Goal: Task Accomplishment & Management: Manage account settings

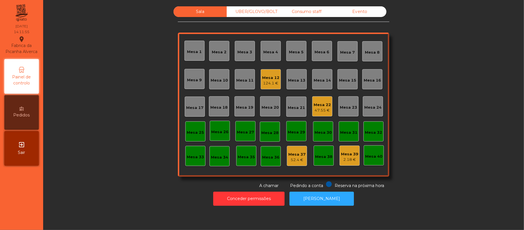
click at [316, 104] on div "Mesa 22" at bounding box center [322, 105] width 17 height 6
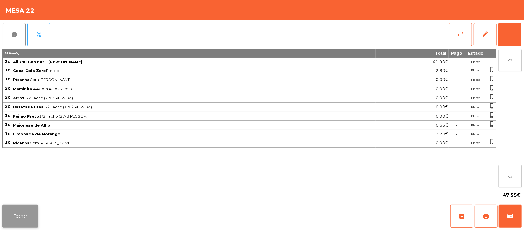
click at [31, 218] on button "Fechar" at bounding box center [20, 215] width 36 height 23
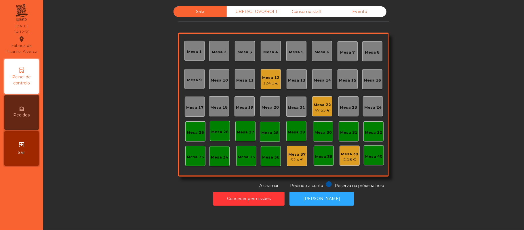
click at [322, 105] on div "Mesa 22" at bounding box center [322, 105] width 17 height 6
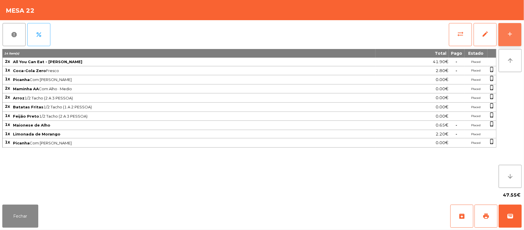
click at [511, 35] on div "add" at bounding box center [510, 34] width 7 height 7
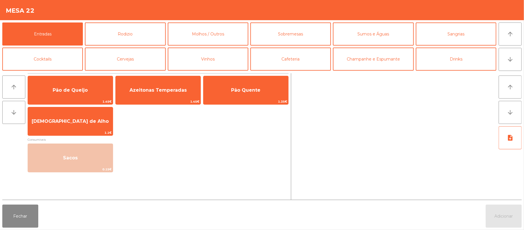
click at [305, 74] on div at bounding box center [395, 136] width 203 height 126
click at [304, 65] on button "Cafeteria" at bounding box center [290, 59] width 81 height 23
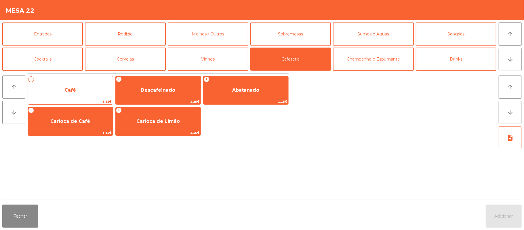
click at [87, 95] on span "Café" at bounding box center [70, 90] width 85 height 16
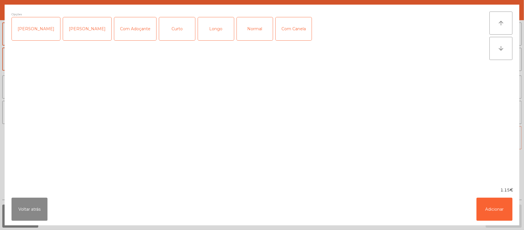
click at [210, 39] on div "Longo" at bounding box center [216, 28] width 36 height 23
click at [494, 213] on button "Adicionar" at bounding box center [495, 209] width 36 height 23
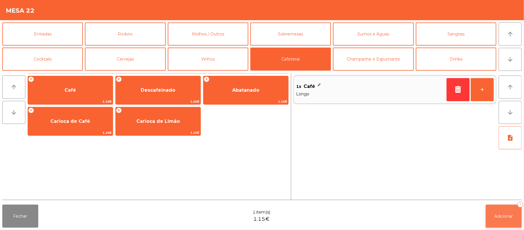
click at [506, 222] on button "Adicionar 1" at bounding box center [504, 215] width 36 height 23
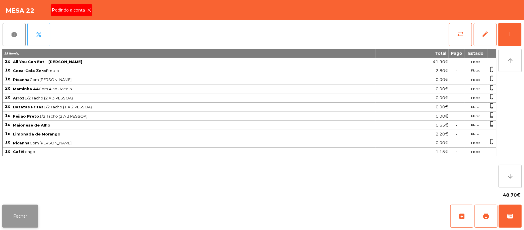
click at [28, 217] on button "Fechar" at bounding box center [20, 215] width 36 height 23
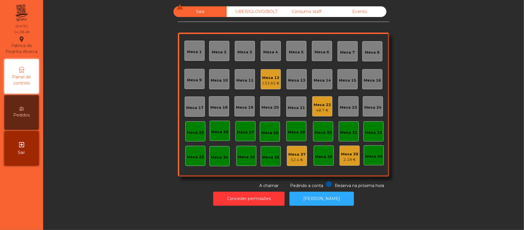
click at [189, 107] on div "Mesa 17" at bounding box center [194, 108] width 17 height 6
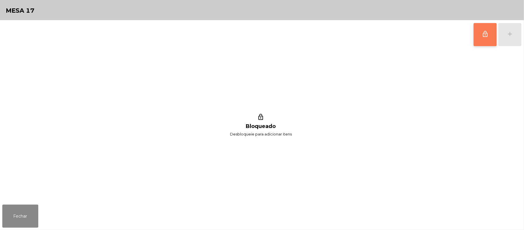
click at [476, 36] on button "lock_outline" at bounding box center [485, 34] width 23 height 23
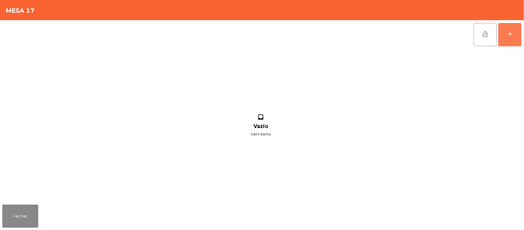
click at [509, 26] on button "add" at bounding box center [510, 34] width 23 height 23
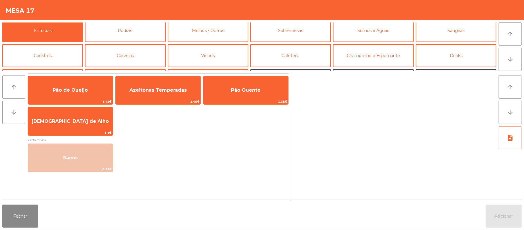
scroll to position [3, 0]
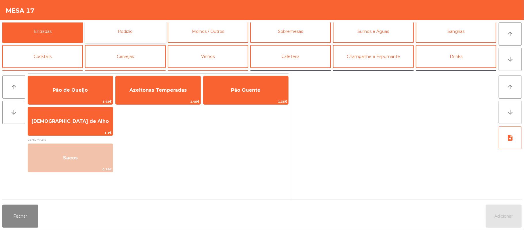
click at [140, 37] on button "Rodizio" at bounding box center [125, 31] width 81 height 23
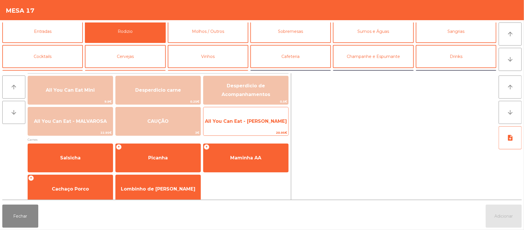
click at [239, 117] on span "All You Can Eat - [PERSON_NAME]" at bounding box center [246, 121] width 85 height 16
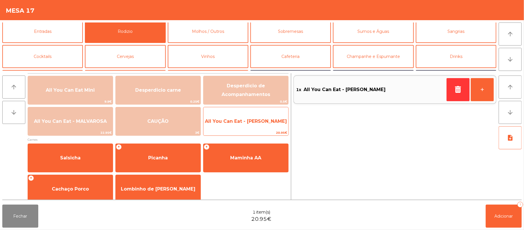
click at [239, 126] on span "All You Can Eat - [PERSON_NAME]" at bounding box center [246, 121] width 85 height 16
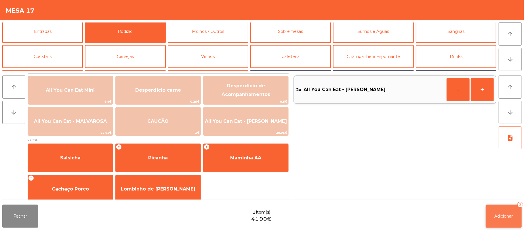
click at [505, 218] on span "Adicionar" at bounding box center [504, 215] width 18 height 5
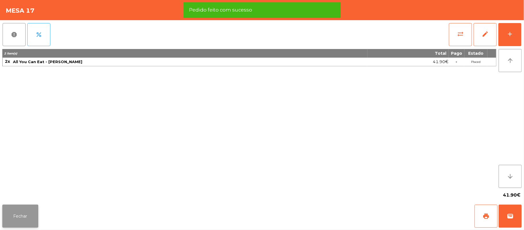
click at [19, 215] on button "Fechar" at bounding box center [20, 215] width 36 height 23
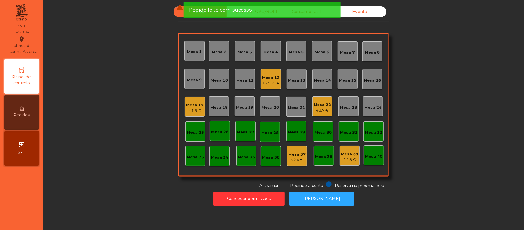
click at [322, 102] on div "Mesa 22" at bounding box center [322, 105] width 17 height 6
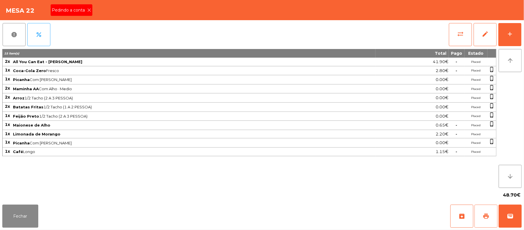
click at [483, 212] on span "print" at bounding box center [486, 215] width 7 height 7
click at [90, 13] on div "Pedindo a conta" at bounding box center [72, 10] width 42 height 12
click at [523, 215] on div "Fechar archive print wallet" at bounding box center [262, 216] width 524 height 28
click at [507, 208] on button "wallet" at bounding box center [510, 215] width 23 height 23
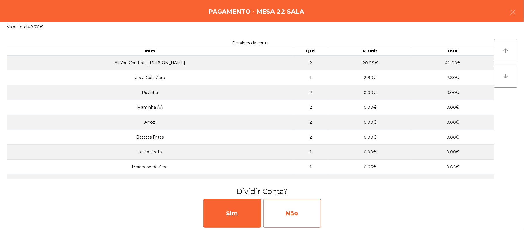
click at [312, 209] on div "Não" at bounding box center [292, 213] width 58 height 29
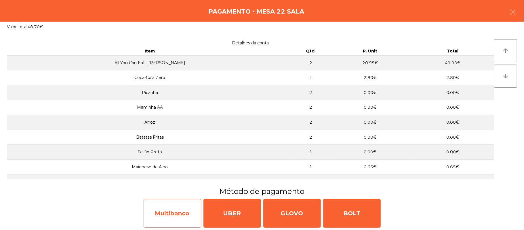
click at [174, 213] on div "Multibanco" at bounding box center [173, 213] width 58 height 29
select select "**"
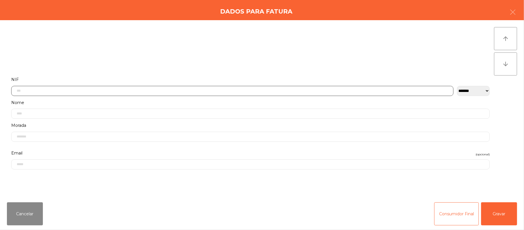
click at [182, 92] on input "text" at bounding box center [232, 91] width 443 height 10
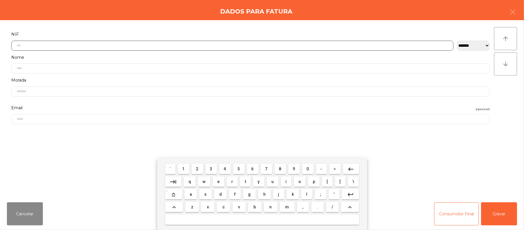
scroll to position [48, 0]
type input "*********"
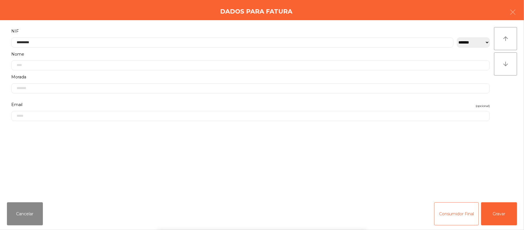
click at [504, 213] on div "` 1 2 3 4 5 6 7 8 9 0 - = keyboard_backspace keyboard_tab q w e r t y u i o p […" at bounding box center [262, 193] width 524 height 71
click at [505, 211] on button "Gravar" at bounding box center [499, 213] width 36 height 23
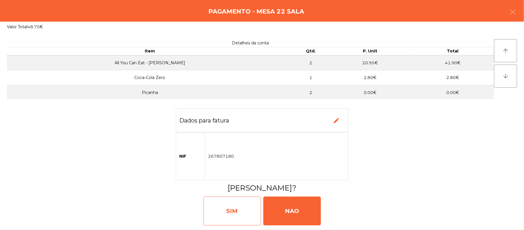
click at [236, 210] on div "SIM" at bounding box center [233, 210] width 58 height 29
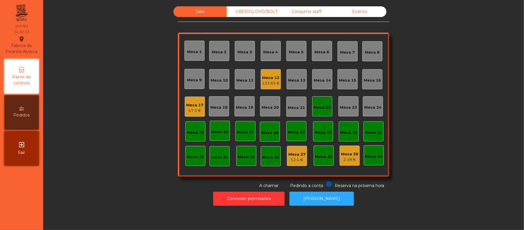
click at [317, 107] on div "Mesa 22" at bounding box center [322, 108] width 17 height 6
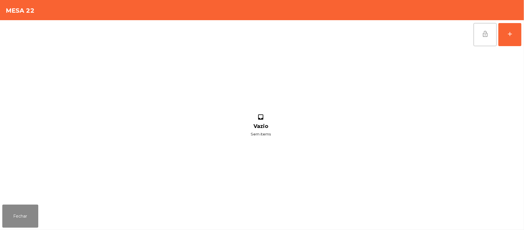
click at [478, 36] on button "lock_open" at bounding box center [485, 34] width 23 height 23
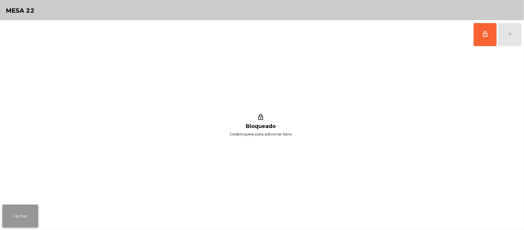
click at [18, 207] on button "Fechar" at bounding box center [20, 215] width 36 height 23
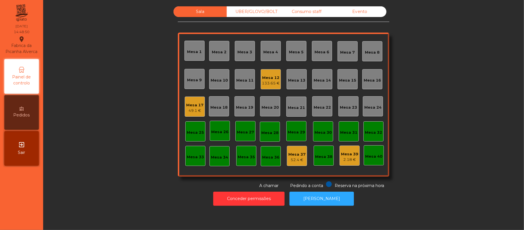
click at [263, 12] on div "UBER/GLOVO/BOLT" at bounding box center [253, 11] width 53 height 11
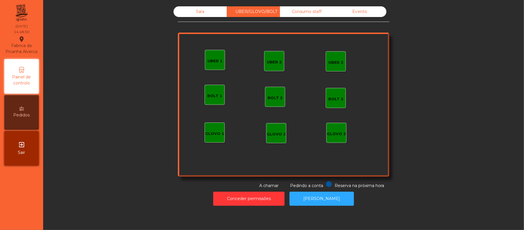
click at [310, 15] on div "Consumo staff" at bounding box center [306, 11] width 53 height 11
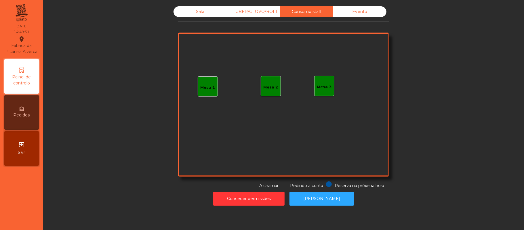
click at [323, 85] on div "Mesa 3" at bounding box center [324, 87] width 15 height 6
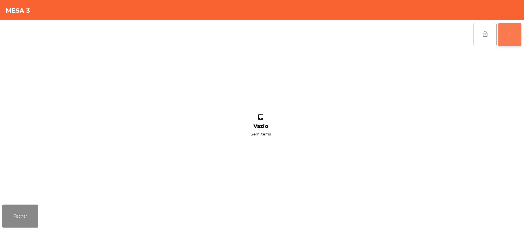
click at [507, 34] on div "add" at bounding box center [510, 34] width 7 height 7
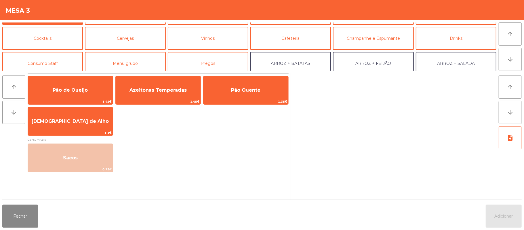
scroll to position [28, 0]
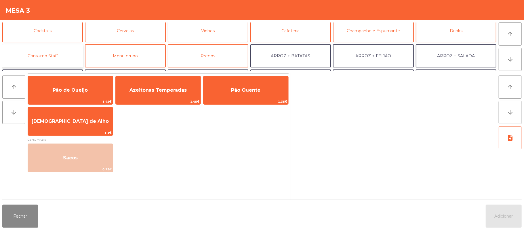
click at [68, 51] on button "Consumo Staff" at bounding box center [42, 55] width 81 height 23
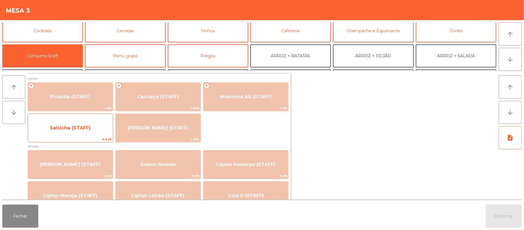
click at [79, 134] on span "Salsicha (STAFF)" at bounding box center [70, 128] width 85 height 16
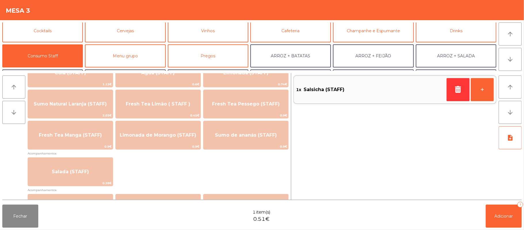
scroll to position [154, 0]
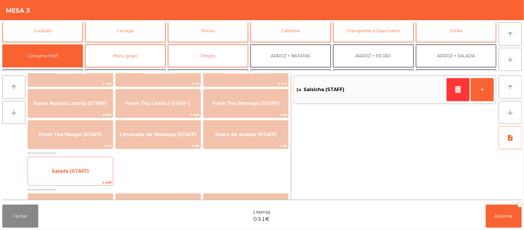
click at [94, 165] on span "Salada (STAFF)" at bounding box center [70, 171] width 85 height 16
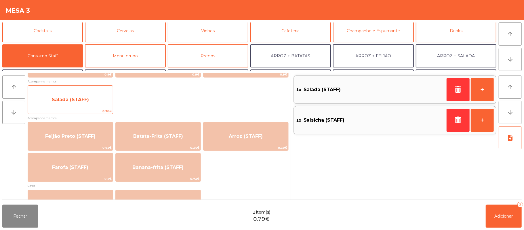
scroll to position [232, 0]
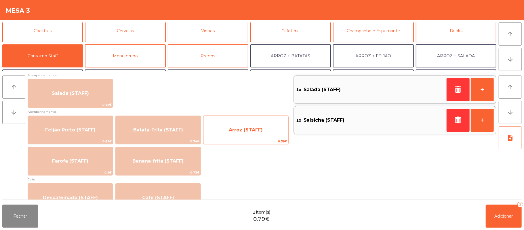
click at [259, 140] on span "0.39€" at bounding box center [246, 140] width 85 height 5
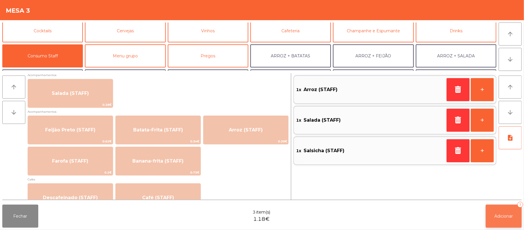
click at [508, 214] on span "Adicionar" at bounding box center [504, 215] width 18 height 5
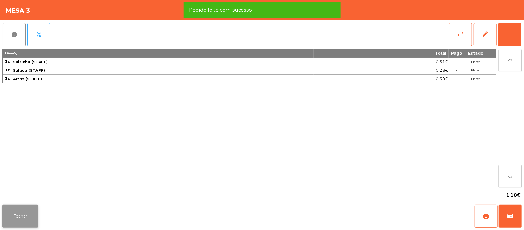
click at [4, 218] on button "Fechar" at bounding box center [20, 215] width 36 height 23
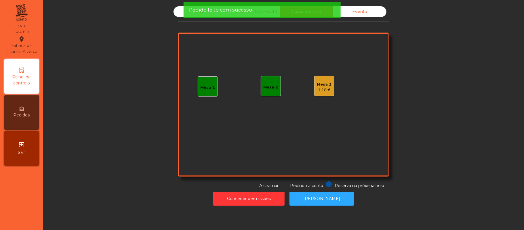
click at [202, 90] on div "Mesa 1" at bounding box center [208, 88] width 15 height 6
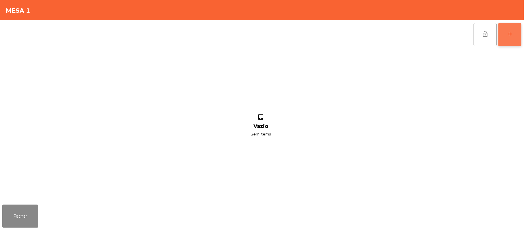
click at [507, 36] on div "add" at bounding box center [510, 34] width 7 height 7
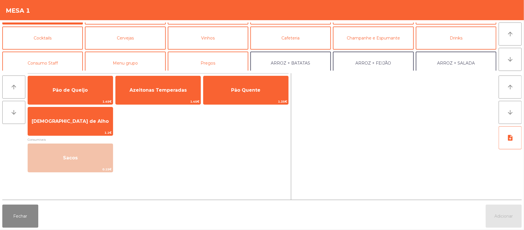
scroll to position [23, 0]
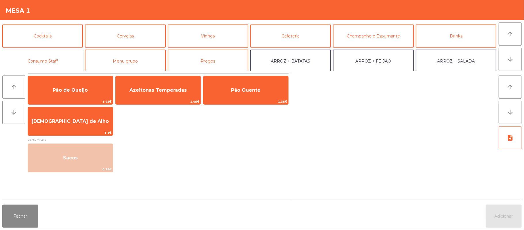
click at [67, 55] on button "Consumo Staff" at bounding box center [42, 61] width 81 height 23
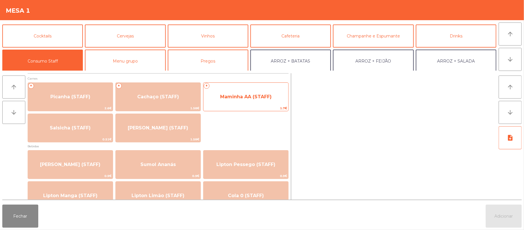
click at [261, 107] on span "1.7€" at bounding box center [246, 107] width 85 height 5
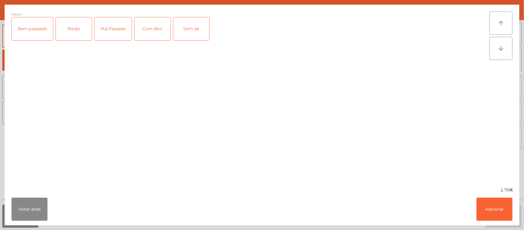
click at [84, 29] on div "Médio" at bounding box center [74, 28] width 36 height 23
click at [160, 27] on div "Com Alho" at bounding box center [152, 28] width 36 height 23
click at [493, 204] on button "Adicionar" at bounding box center [495, 209] width 36 height 23
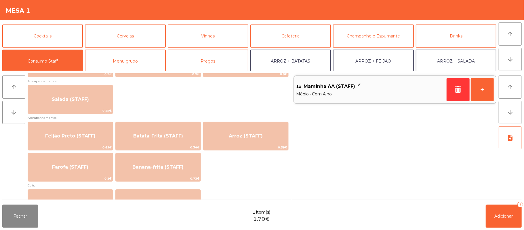
scroll to position [226, 0]
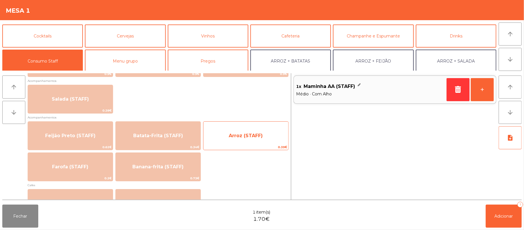
click at [256, 141] on span "Arroz (STAFF)" at bounding box center [246, 136] width 85 height 16
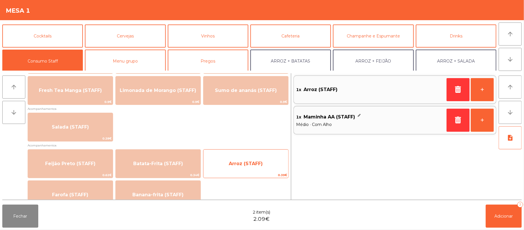
scroll to position [199, 0]
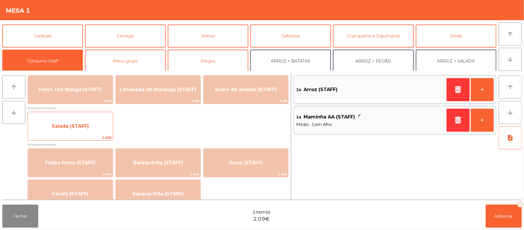
click at [98, 130] on span "Salada (STAFF)" at bounding box center [70, 126] width 85 height 16
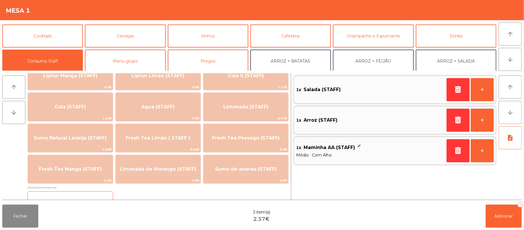
scroll to position [119, 0]
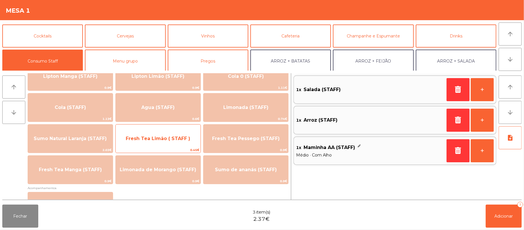
click at [172, 138] on span "Fresh Tea Limão ( STAFF )" at bounding box center [158, 138] width 64 height 5
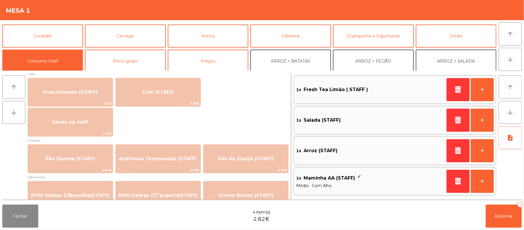
scroll to position [337, 0]
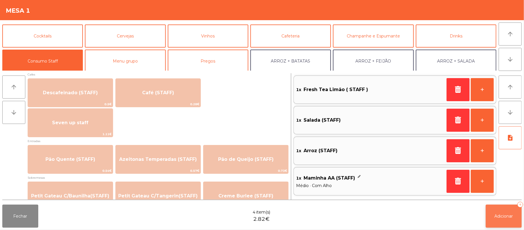
click at [510, 215] on span "Adicionar" at bounding box center [504, 215] width 18 height 5
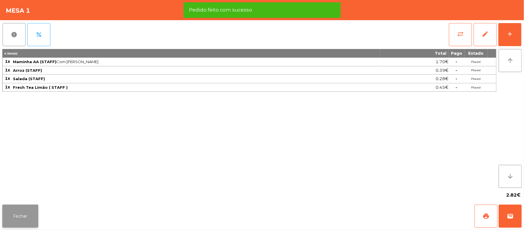
click at [35, 218] on button "Fechar" at bounding box center [20, 215] width 36 height 23
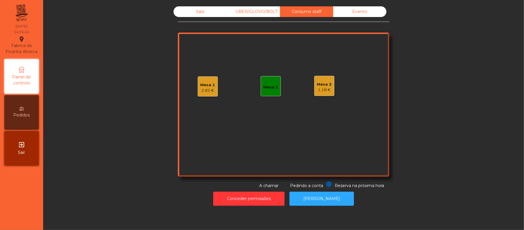
click at [208, 77] on div "Mesa 1 2.82 €" at bounding box center [208, 86] width 20 height 20
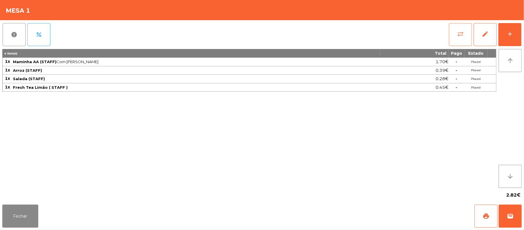
click at [455, 26] on button "sync_alt" at bounding box center [460, 34] width 23 height 23
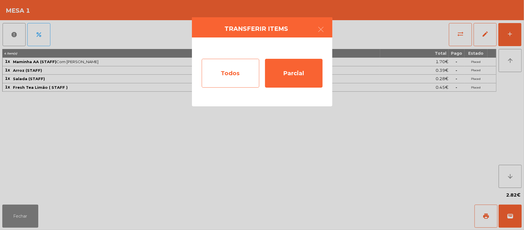
click at [214, 73] on div "Todos" at bounding box center [231, 73] width 58 height 29
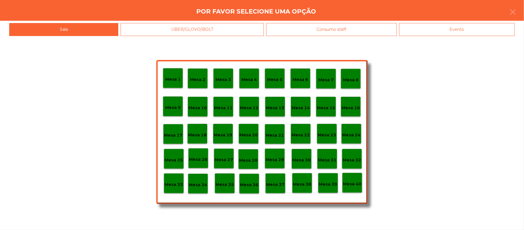
click at [445, 33] on div "Evento" at bounding box center [457, 29] width 116 height 13
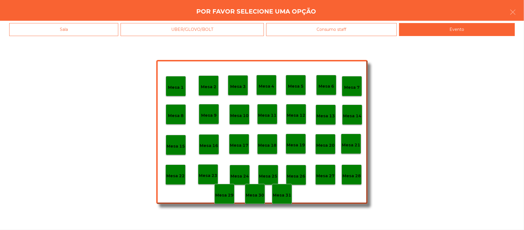
click at [352, 175] on p "Mesa 28" at bounding box center [352, 175] width 18 height 7
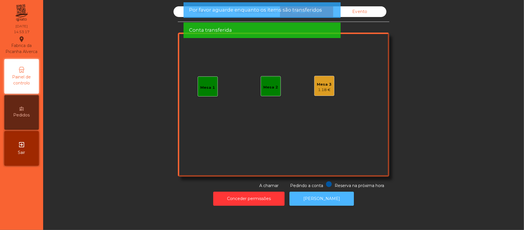
click at [328, 194] on button "[PERSON_NAME]" at bounding box center [322, 198] width 64 height 14
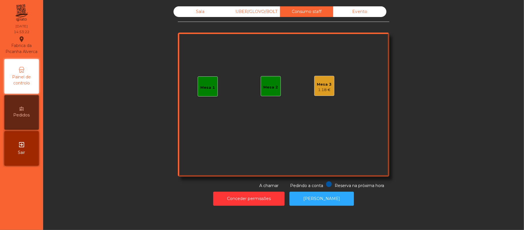
click at [201, 15] on div "Sala" at bounding box center [200, 11] width 53 height 11
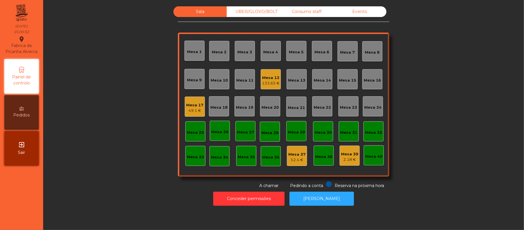
click at [304, 12] on div "Consumo staff" at bounding box center [306, 11] width 53 height 11
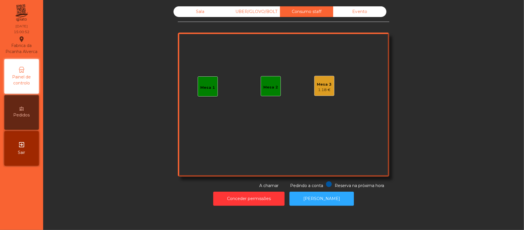
click at [324, 86] on div "Mesa 3" at bounding box center [324, 84] width 15 height 6
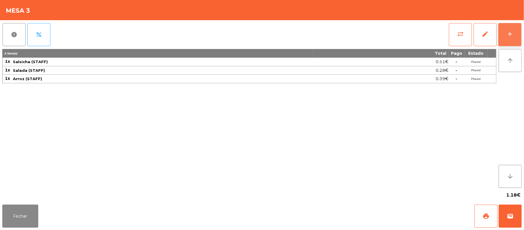
click at [506, 29] on button "add" at bounding box center [510, 34] width 23 height 23
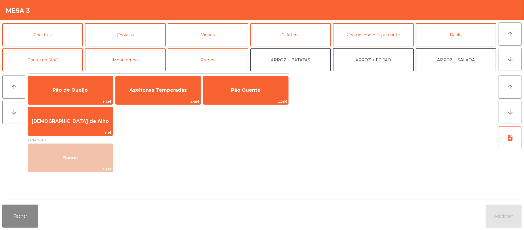
scroll to position [28, 0]
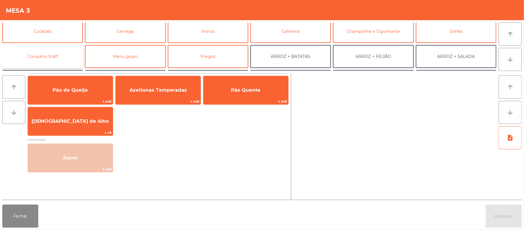
click at [62, 54] on button "Consumo Staff" at bounding box center [42, 56] width 81 height 23
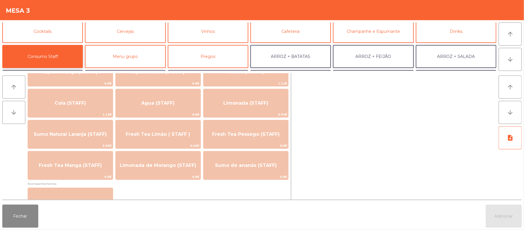
scroll to position [123, 0]
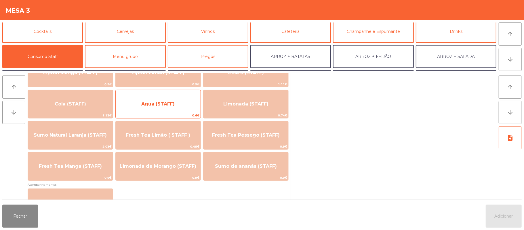
click at [164, 104] on span "Agua (STAFF)" at bounding box center [157, 103] width 33 height 5
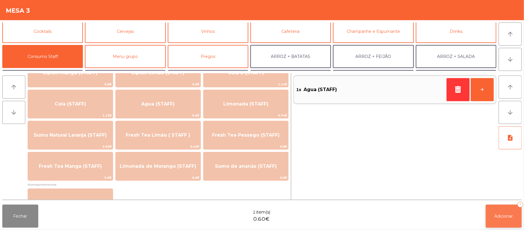
click at [503, 218] on span "Adicionar" at bounding box center [504, 215] width 18 height 5
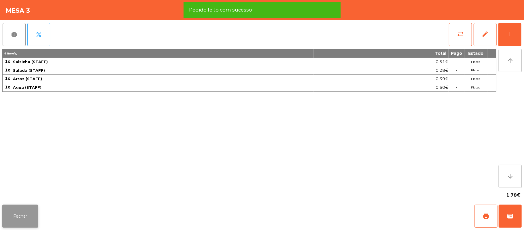
click at [29, 216] on button "Fechar" at bounding box center [20, 215] width 36 height 23
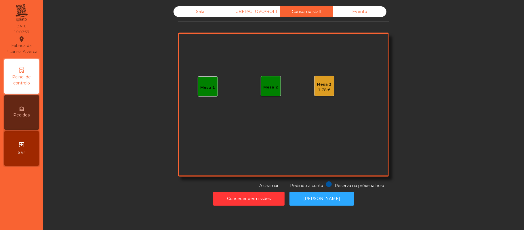
click at [191, 8] on div "Sala" at bounding box center [200, 11] width 53 height 11
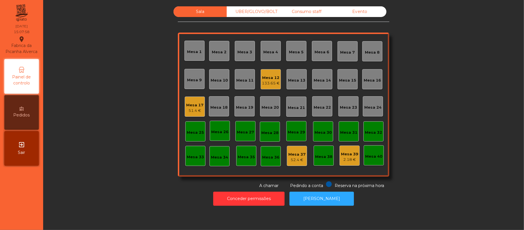
click at [269, 72] on div "Mesa 12 133.65 €" at bounding box center [271, 79] width 20 height 20
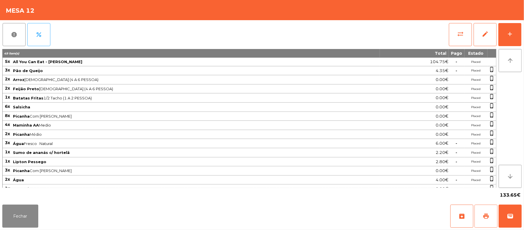
click at [484, 218] on span "print" at bounding box center [486, 215] width 7 height 7
click at [512, 214] on span "wallet" at bounding box center [510, 215] width 7 height 7
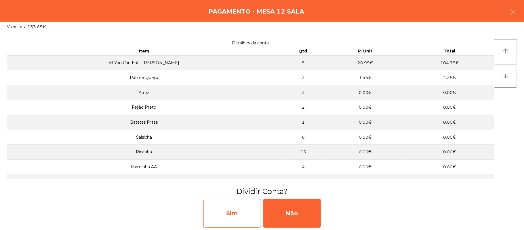
click at [247, 219] on div "Sim" at bounding box center [233, 213] width 58 height 29
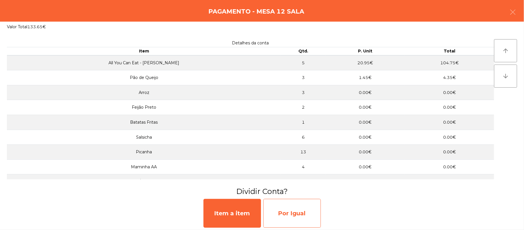
click at [300, 217] on div "Por Igual" at bounding box center [292, 213] width 58 height 29
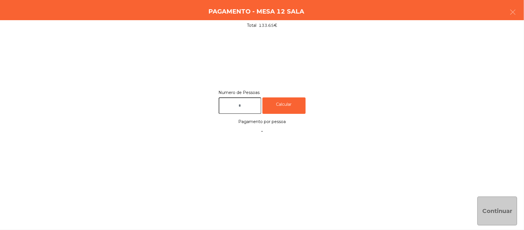
click at [254, 103] on input "text" at bounding box center [240, 105] width 43 height 16
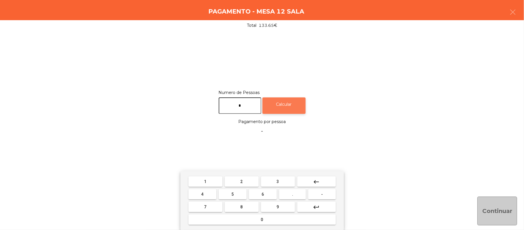
type input "*"
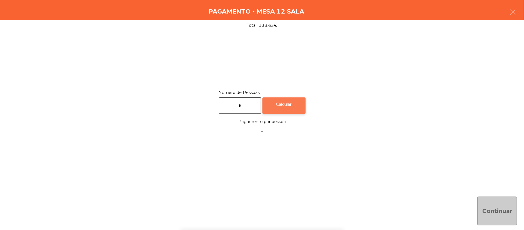
click at [288, 104] on div "Calcular" at bounding box center [284, 105] width 43 height 16
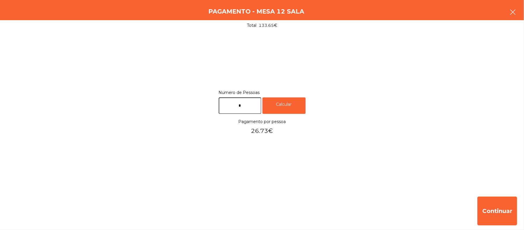
click at [510, 14] on icon "button" at bounding box center [513, 12] width 7 height 7
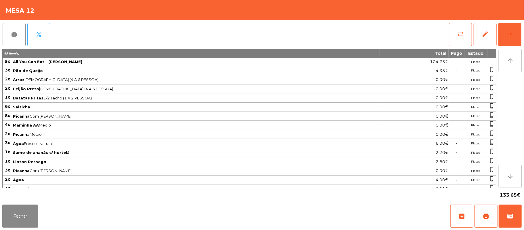
click at [454, 34] on button "sync_alt" at bounding box center [460, 34] width 23 height 23
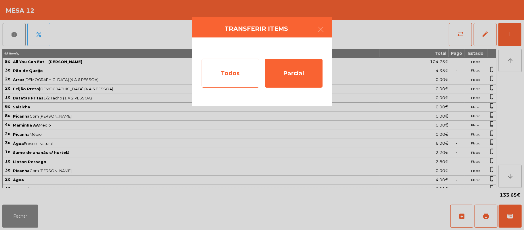
click at [236, 79] on div "Todos" at bounding box center [231, 73] width 58 height 29
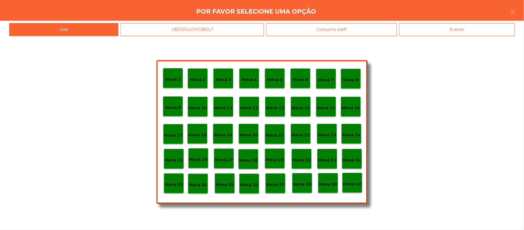
click at [455, 34] on div "Evento" at bounding box center [457, 29] width 116 height 13
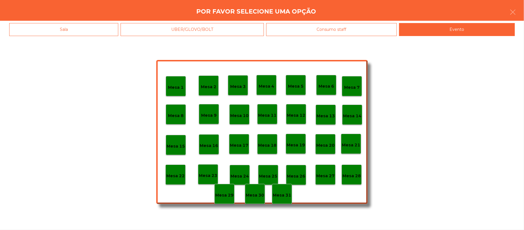
click at [354, 174] on p "Mesa 28" at bounding box center [352, 175] width 18 height 7
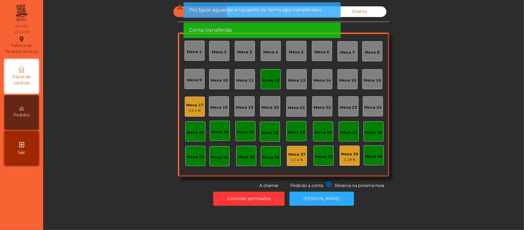
click at [272, 79] on div "Mesa 12" at bounding box center [270, 80] width 17 height 6
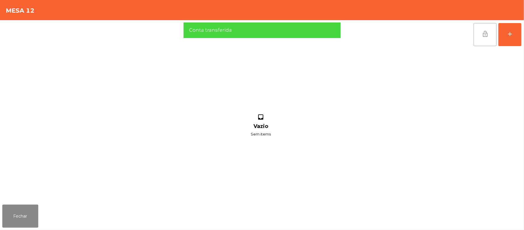
click at [482, 31] on span "lock_open" at bounding box center [485, 34] width 7 height 7
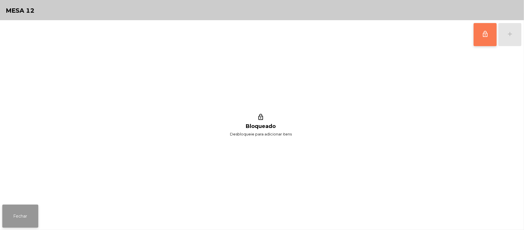
click at [17, 218] on button "Fechar" at bounding box center [20, 215] width 36 height 23
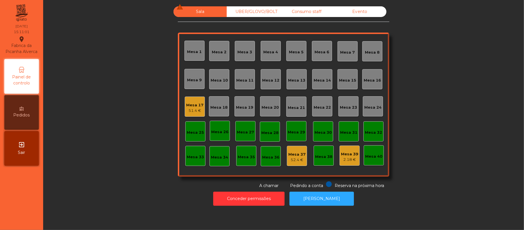
click at [195, 102] on div "Mesa 17" at bounding box center [194, 105] width 17 height 6
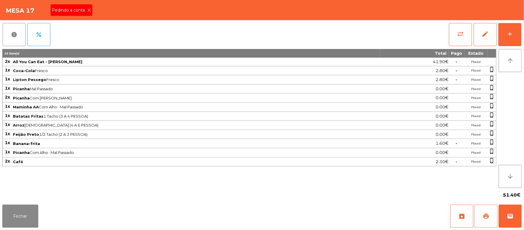
click at [487, 216] on span "print" at bounding box center [486, 215] width 7 height 7
click at [89, 10] on icon at bounding box center [89, 10] width 4 height 4
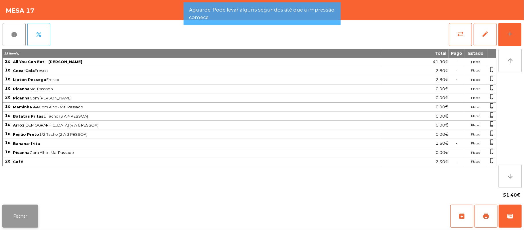
click at [23, 224] on button "Fechar" at bounding box center [20, 215] width 36 height 23
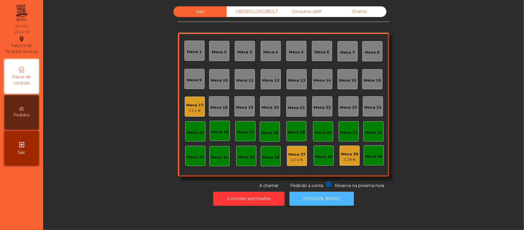
click at [325, 197] on button "[PERSON_NAME]" at bounding box center [322, 198] width 64 height 14
click at [197, 105] on div "Mesa 17" at bounding box center [194, 105] width 17 height 6
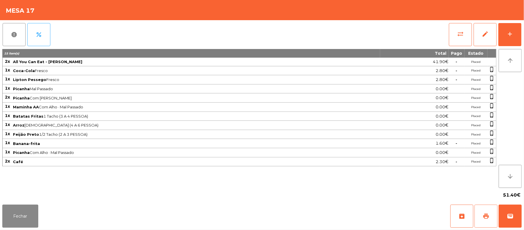
click at [480, 208] on button "print" at bounding box center [486, 215] width 23 height 23
click at [469, 25] on button "sync_alt" at bounding box center [460, 34] width 23 height 23
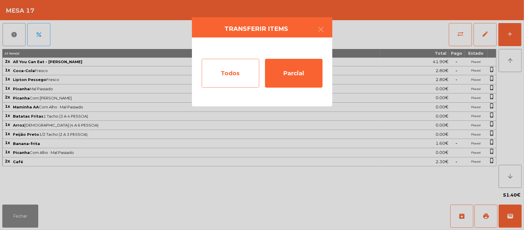
click at [224, 75] on div "Todos" at bounding box center [231, 73] width 58 height 29
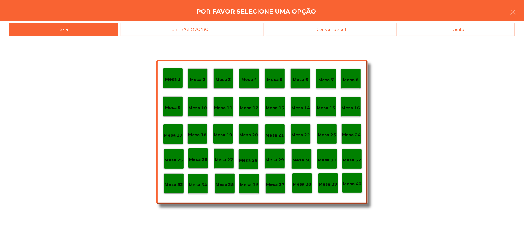
click at [451, 31] on div "Evento" at bounding box center [457, 29] width 116 height 13
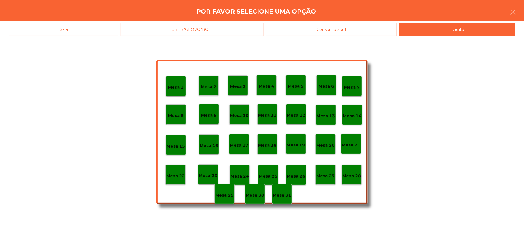
click at [359, 176] on p "Mesa 28" at bounding box center [352, 175] width 18 height 7
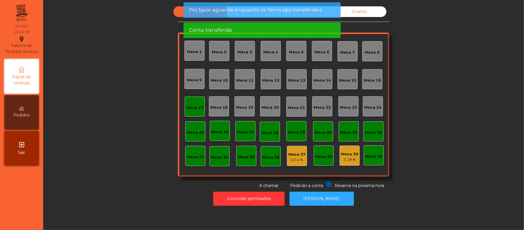
click at [201, 104] on div "Mesa 17" at bounding box center [195, 106] width 20 height 20
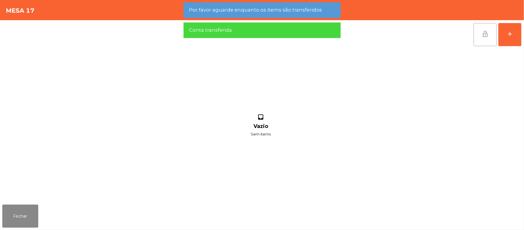
click at [484, 44] on button "lock_open" at bounding box center [485, 34] width 23 height 23
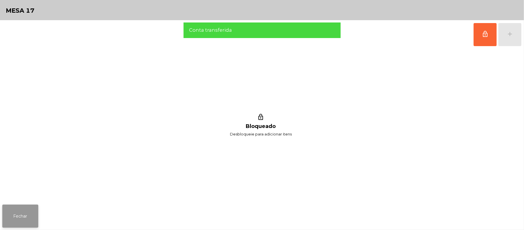
click at [28, 217] on button "Fechar" at bounding box center [20, 215] width 36 height 23
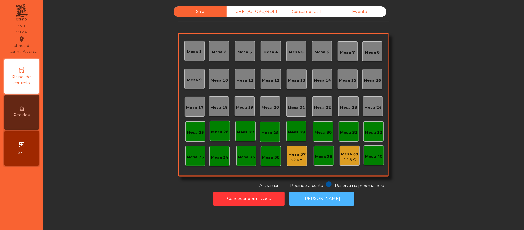
click at [339, 198] on button "[PERSON_NAME]" at bounding box center [322, 198] width 64 height 14
click at [327, 201] on button "[PERSON_NAME]" at bounding box center [322, 198] width 64 height 14
click at [358, 12] on div "Evento" at bounding box center [359, 11] width 53 height 11
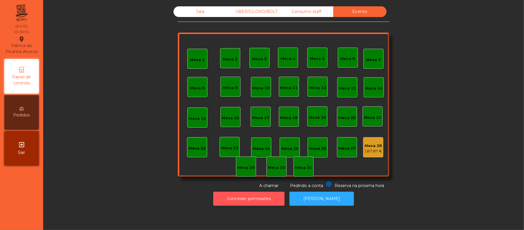
click at [259, 193] on button "Conceder permissões" at bounding box center [248, 198] width 71 height 14
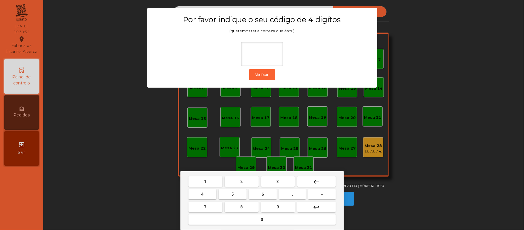
click at [241, 179] on span "2" at bounding box center [242, 181] width 2 height 5
click at [263, 194] on span "6" at bounding box center [263, 194] width 2 height 5
click at [205, 181] on span "1" at bounding box center [205, 181] width 2 height 5
click at [233, 194] on span "5" at bounding box center [232, 194] width 2 height 5
type input "****"
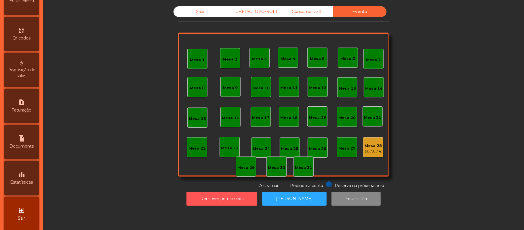
scroll to position [162, 0]
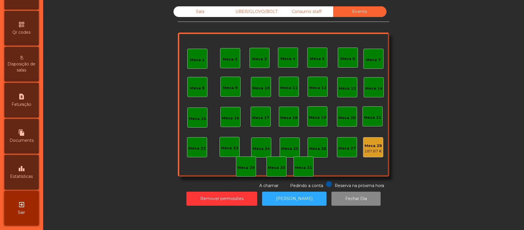
click at [22, 173] on span "Estatísticas" at bounding box center [21, 176] width 23 height 6
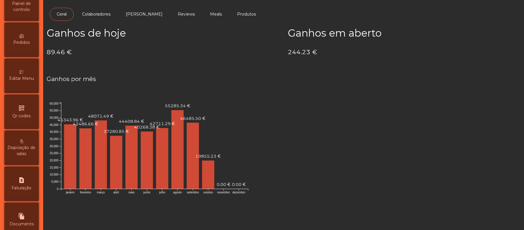
scroll to position [22, 0]
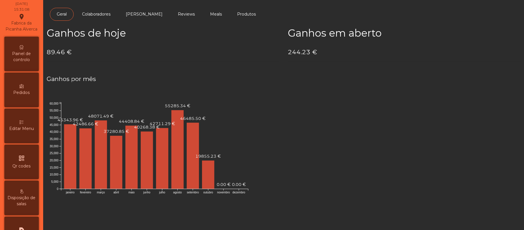
click at [28, 52] on div "Painel de controlo" at bounding box center [21, 54] width 35 height 35
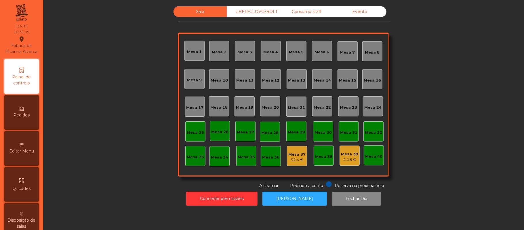
click at [363, 15] on div "Evento" at bounding box center [359, 11] width 53 height 11
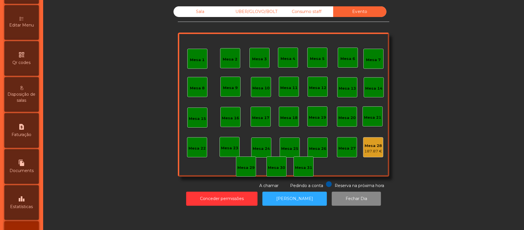
click at [23, 202] on icon "leaderboard" at bounding box center [21, 198] width 7 height 7
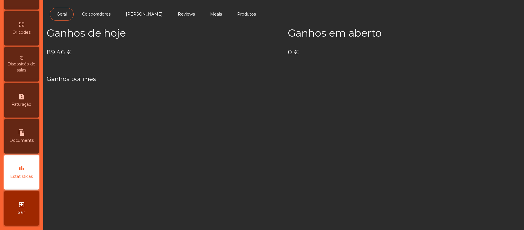
scroll to position [162, 0]
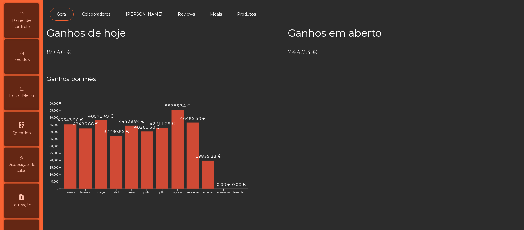
click at [27, 56] on div "Pedidos" at bounding box center [21, 56] width 35 height 35
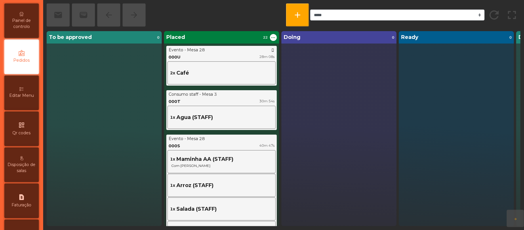
scroll to position [3, 0]
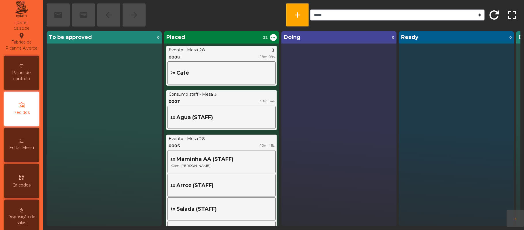
click at [28, 77] on span "Painel de controlo" at bounding box center [22, 76] width 32 height 12
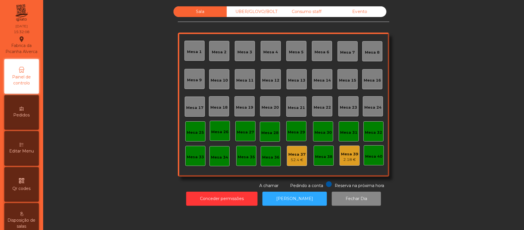
click at [367, 13] on div "Evento" at bounding box center [359, 11] width 53 height 11
